Goal: Information Seeking & Learning: Understand process/instructions

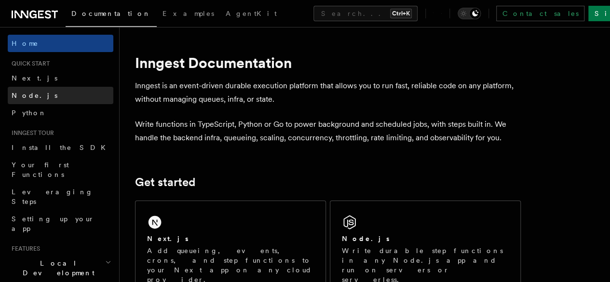
click at [55, 93] on link "Node.js" at bounding box center [61, 95] width 106 height 17
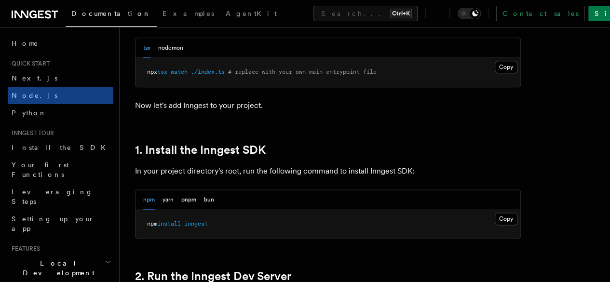
scroll to position [601, 0]
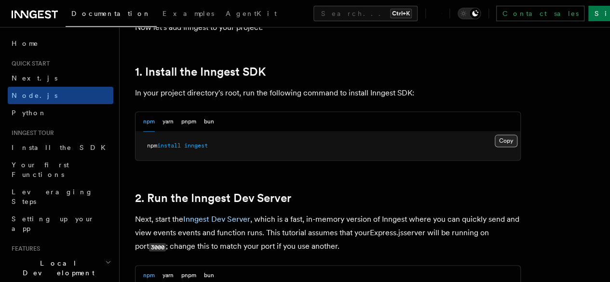
click at [495, 147] on button "Copy Copied" at bounding box center [506, 141] width 23 height 13
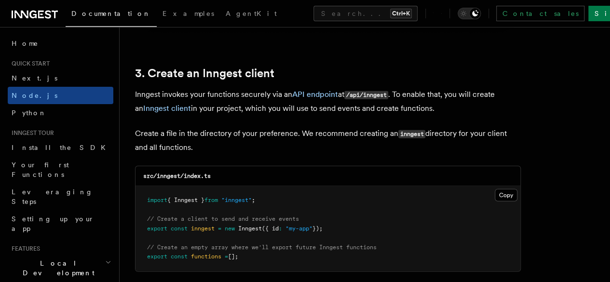
scroll to position [1201, 0]
click at [495, 190] on button "Copy Copied" at bounding box center [506, 196] width 23 height 13
click at [237, 254] on span "[];" at bounding box center [233, 257] width 10 height 7
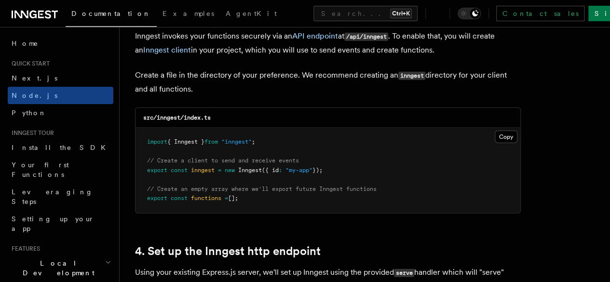
scroll to position [1267, 0]
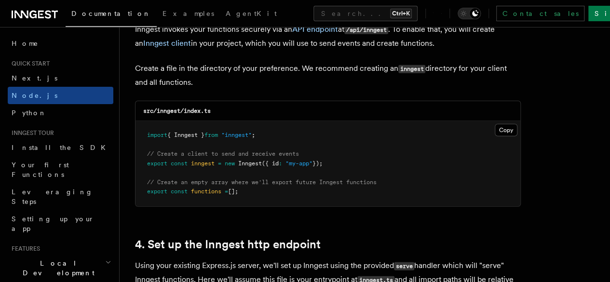
drag, startPoint x: 146, startPoint y: 144, endPoint x: 335, endPoint y: 154, distance: 189.3
click at [335, 154] on pre "import { Inngest } from "inngest" ; // Create a client to send and receive even…" at bounding box center [328, 163] width 385 height 85
copy code "// Create a client to send and receive events export const inngest = new Innges…"
drag, startPoint x: 148, startPoint y: 174, endPoint x: 259, endPoint y: 183, distance: 111.8
click at [259, 183] on pre "import { Inngest } from "inngest" ; // Create a client to send and receive even…" at bounding box center [328, 163] width 385 height 85
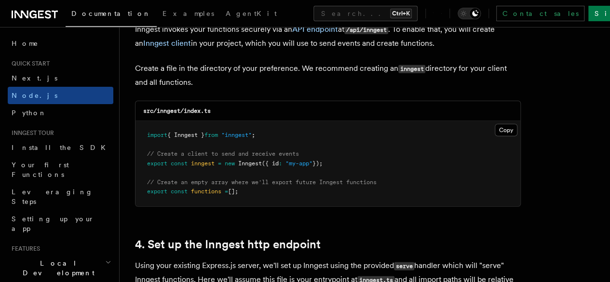
copy code "// Create an empty array where we'll export future Inngest functions export con…"
